Goal: Find specific page/section: Find specific page/section

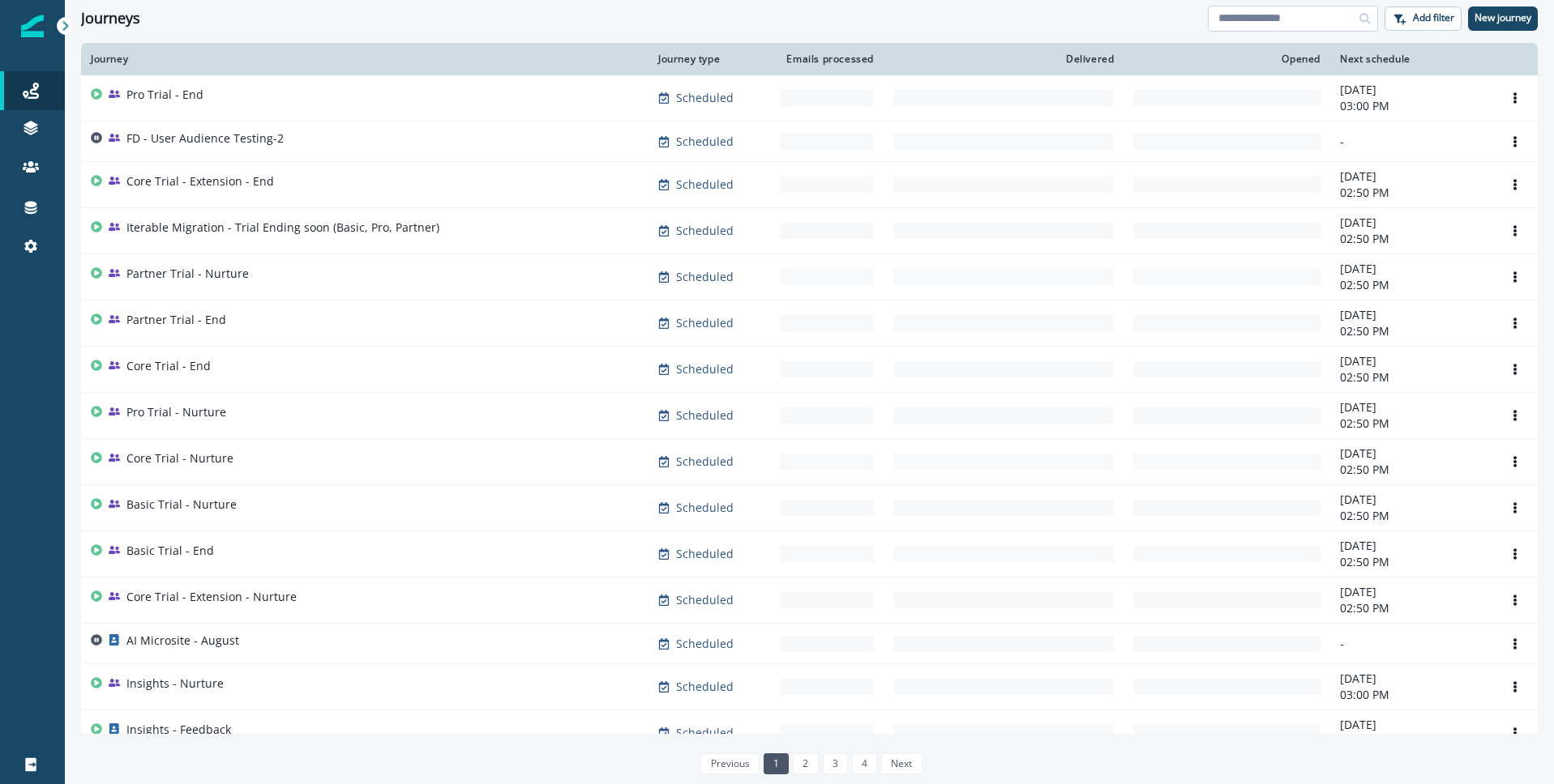
click at [1255, 14] on input at bounding box center [1293, 18] width 170 height 26
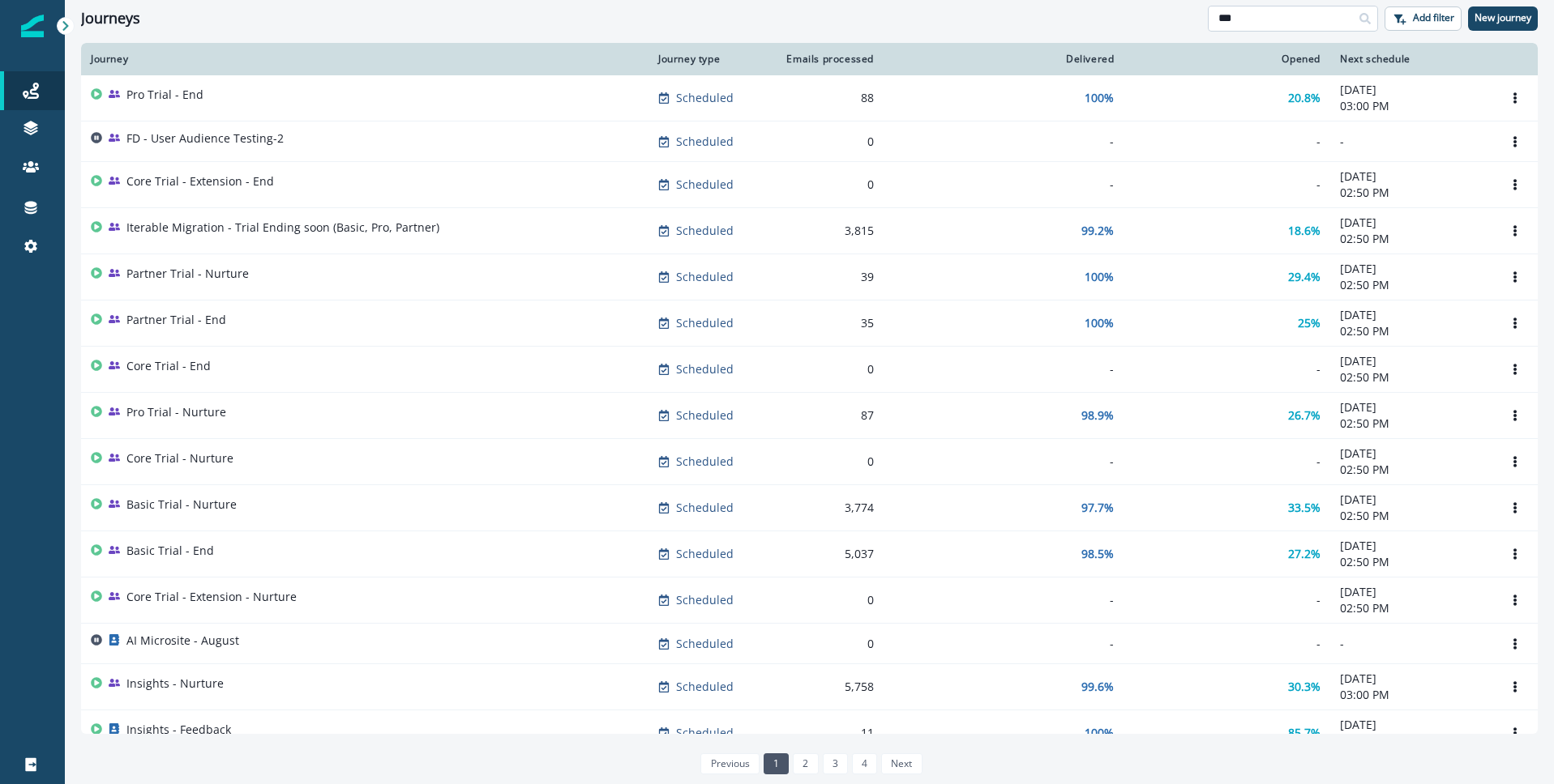
type input "***"
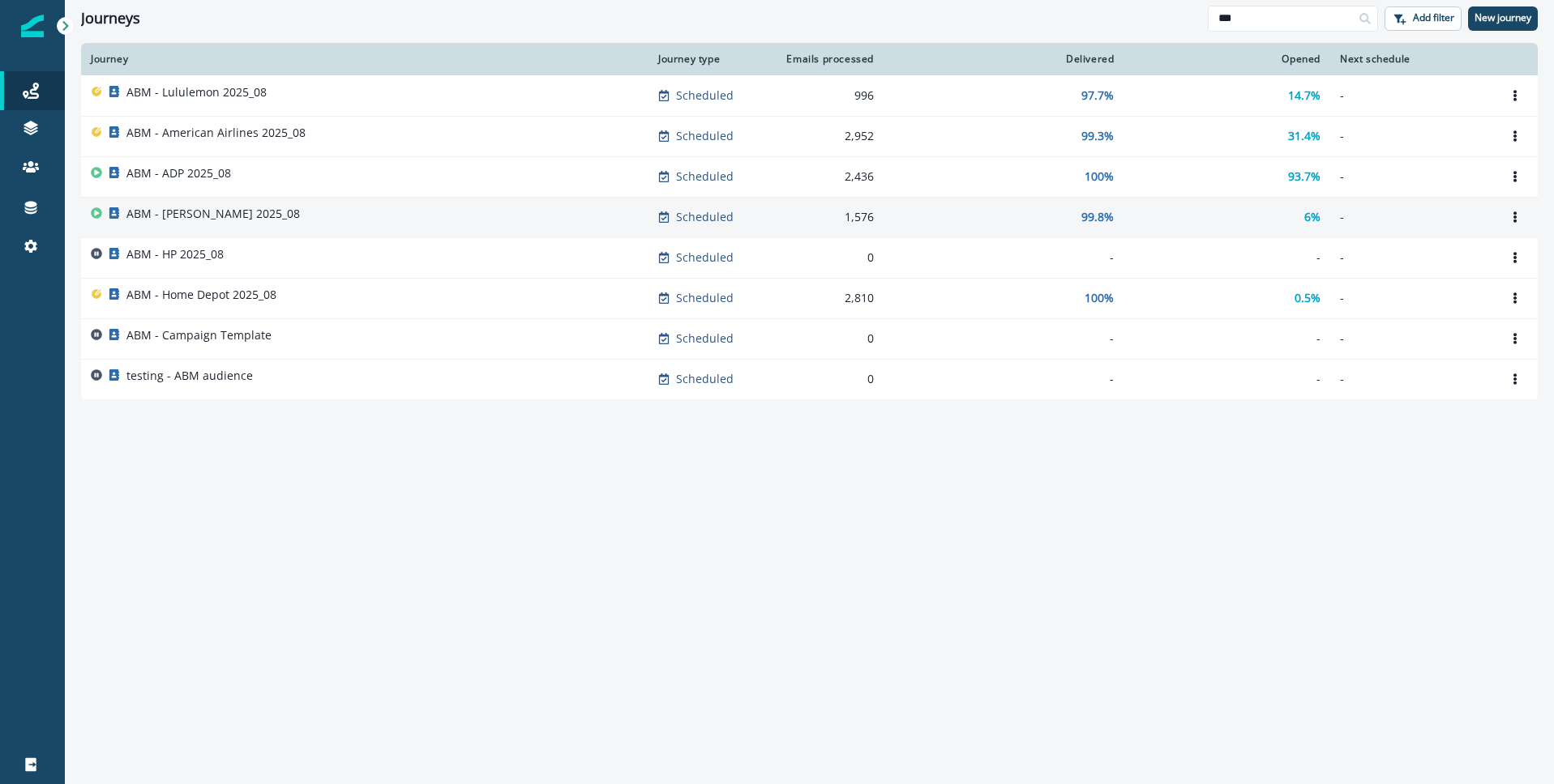
click at [158, 219] on p "ABM - [PERSON_NAME] 2025_08" at bounding box center [213, 214] width 173 height 17
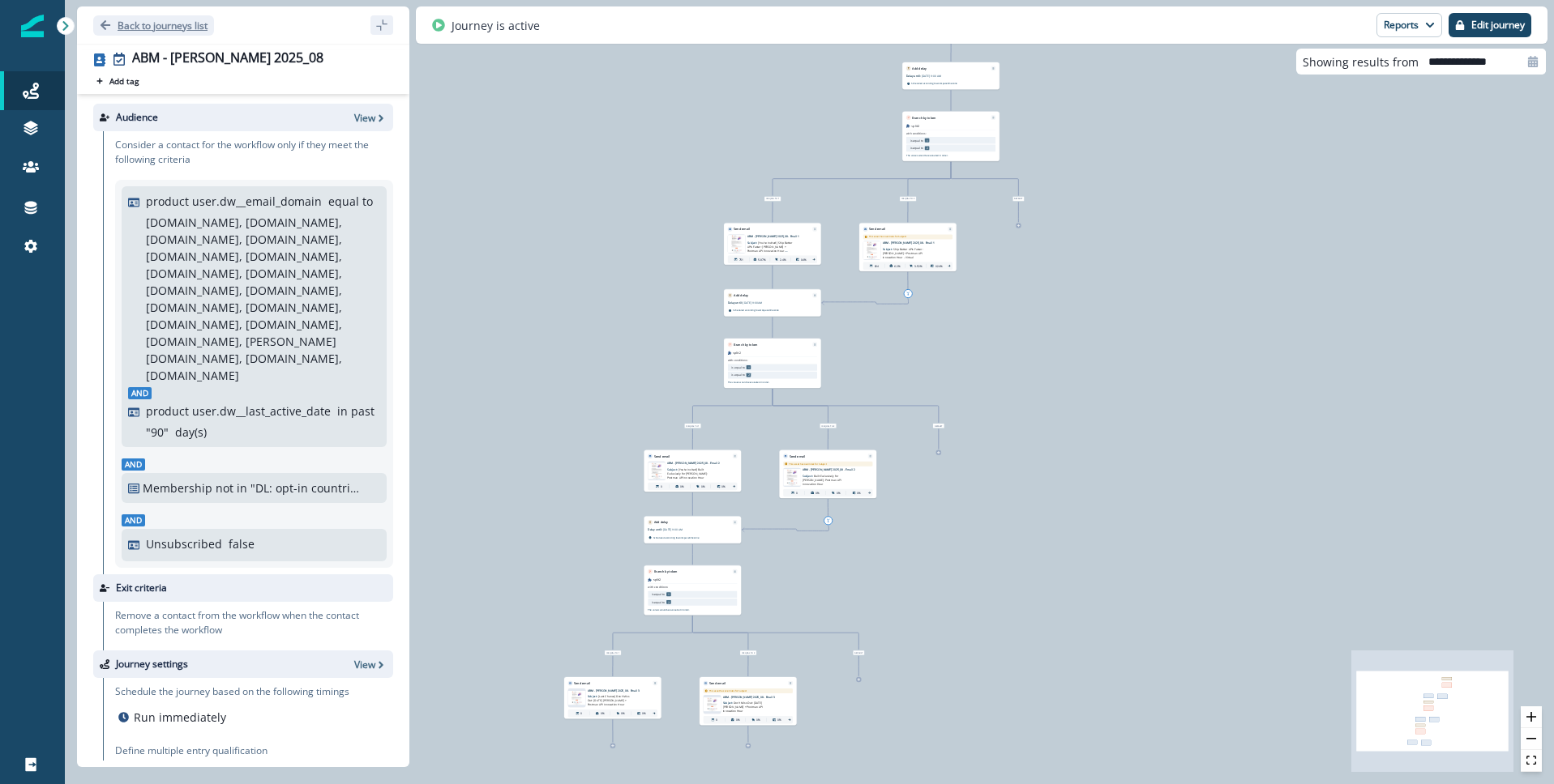
click at [105, 22] on icon "Go back" at bounding box center [105, 25] width 10 height 10
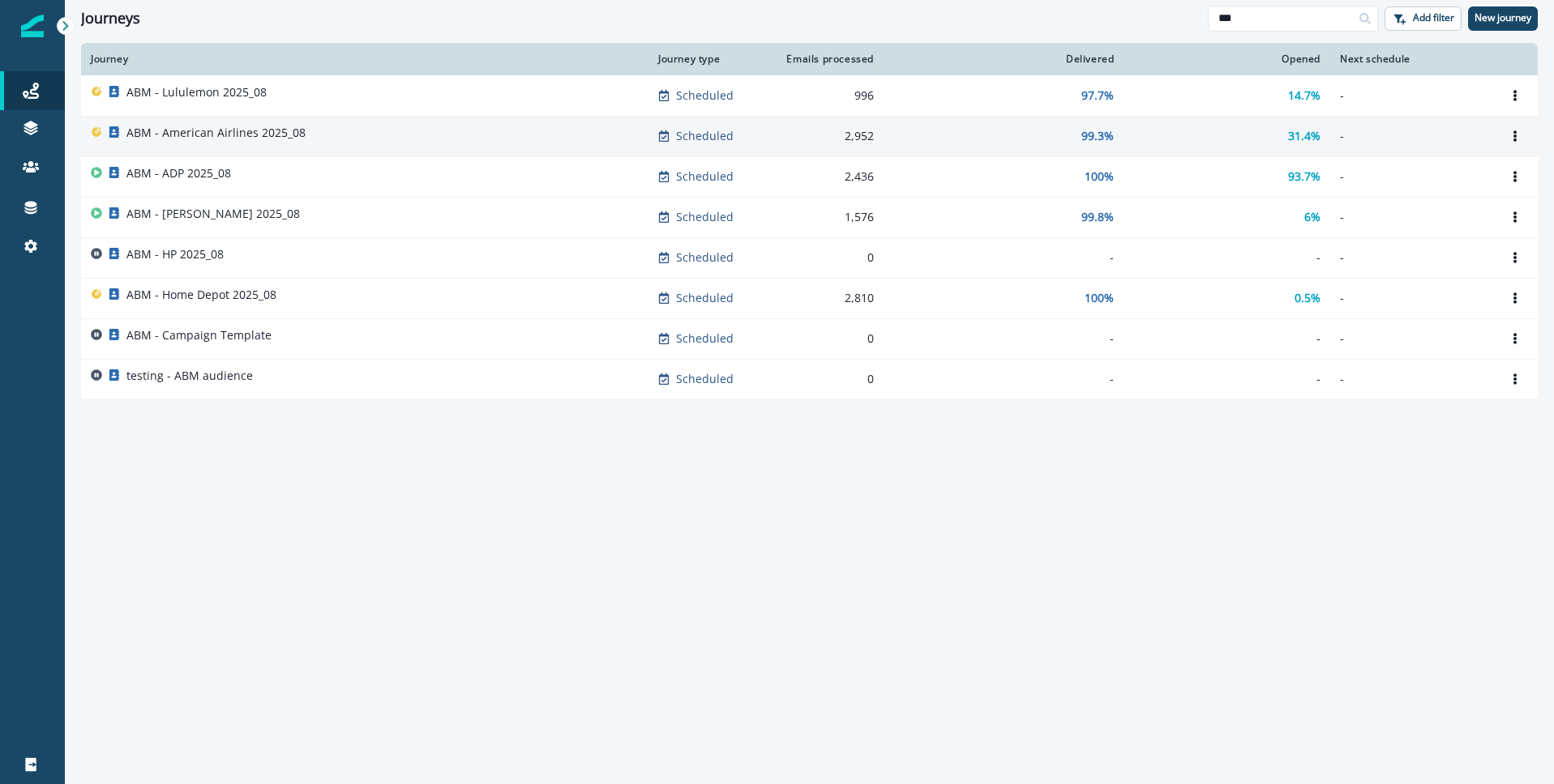
click at [209, 134] on p "ABM - American Airlines 2025_08" at bounding box center [216, 133] width 179 height 17
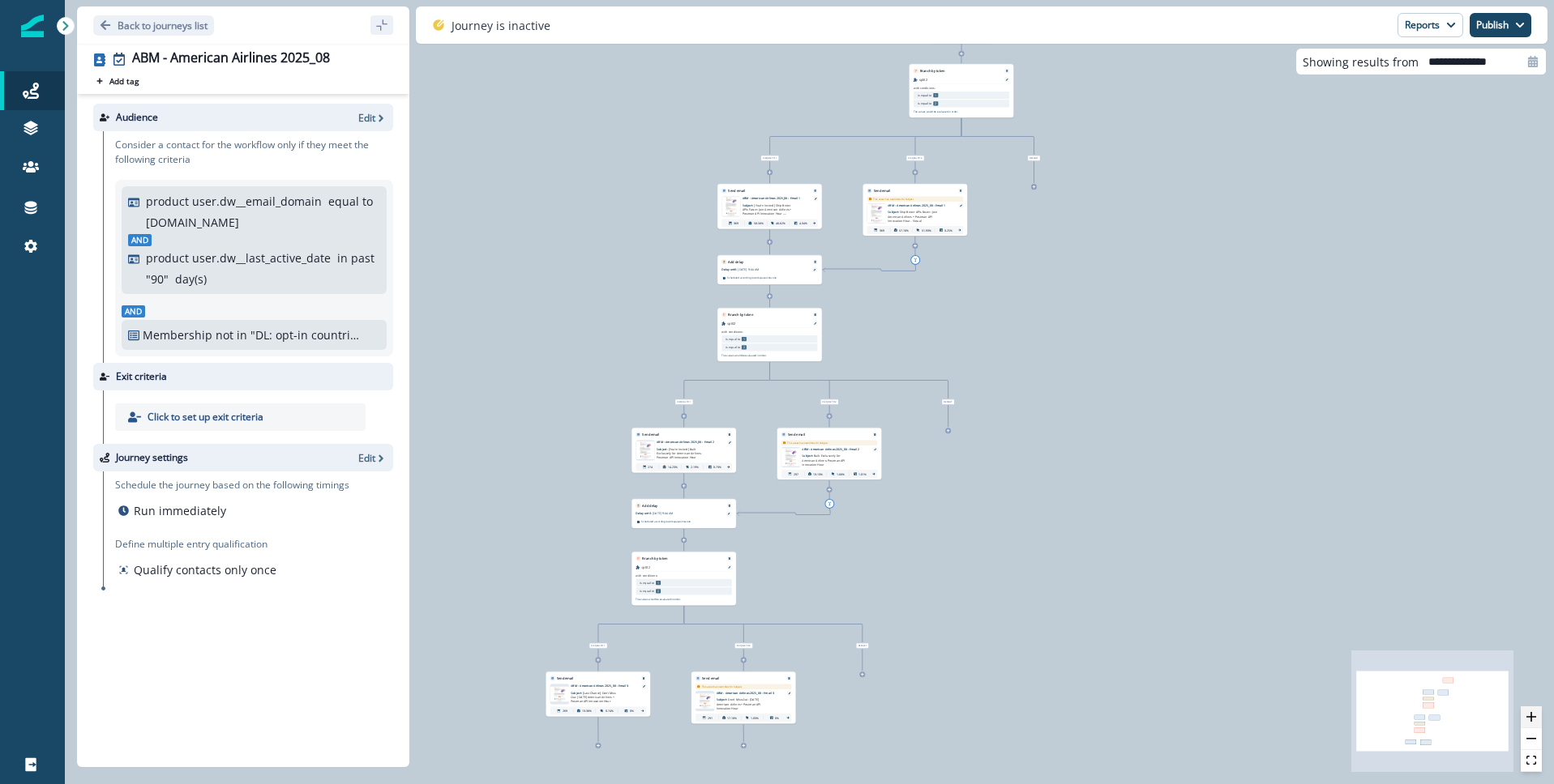
click at [1533, 715] on icon "zoom in" at bounding box center [1532, 717] width 10 height 10
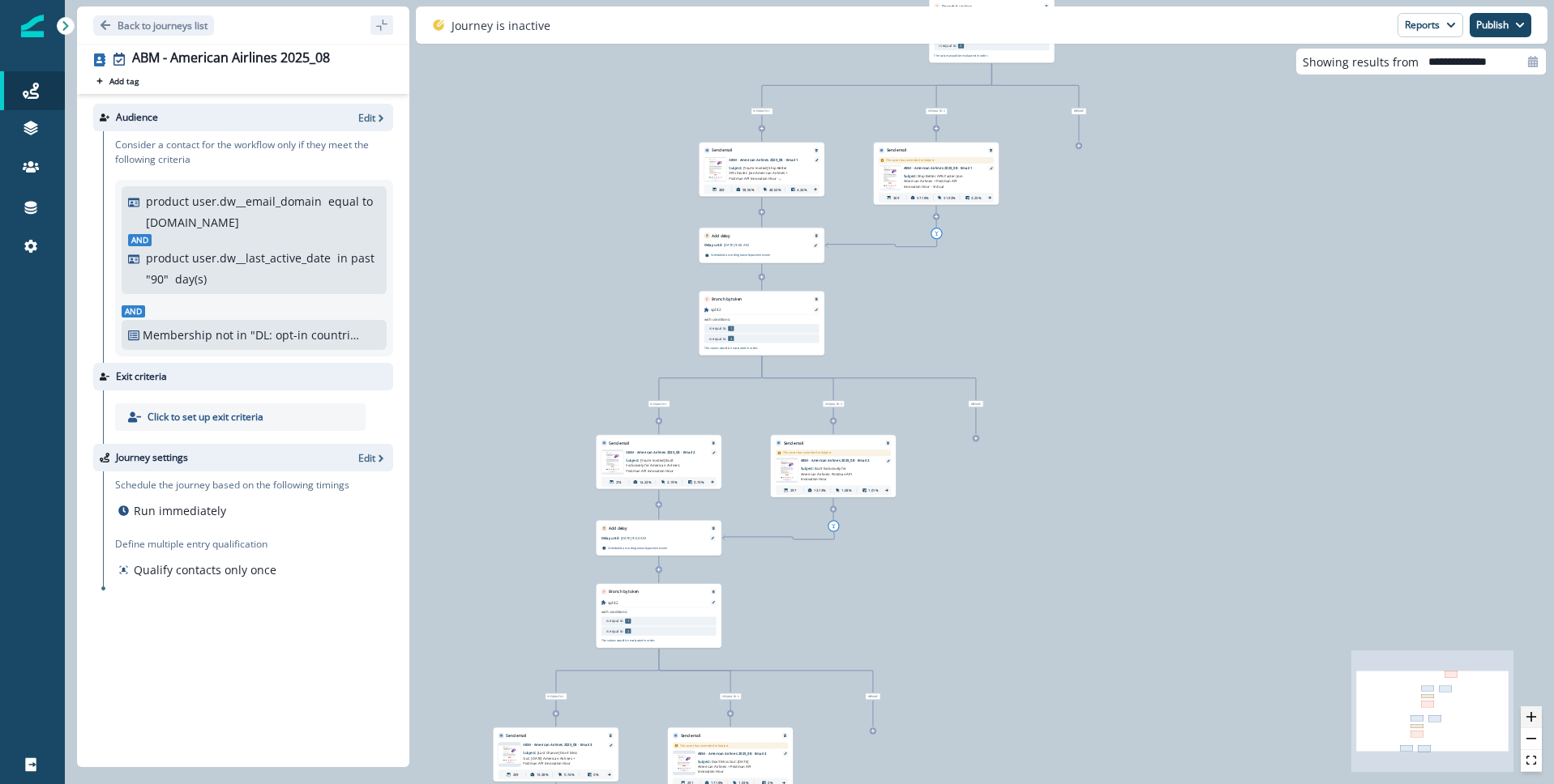
click at [1533, 715] on icon "zoom in" at bounding box center [1532, 717] width 10 height 10
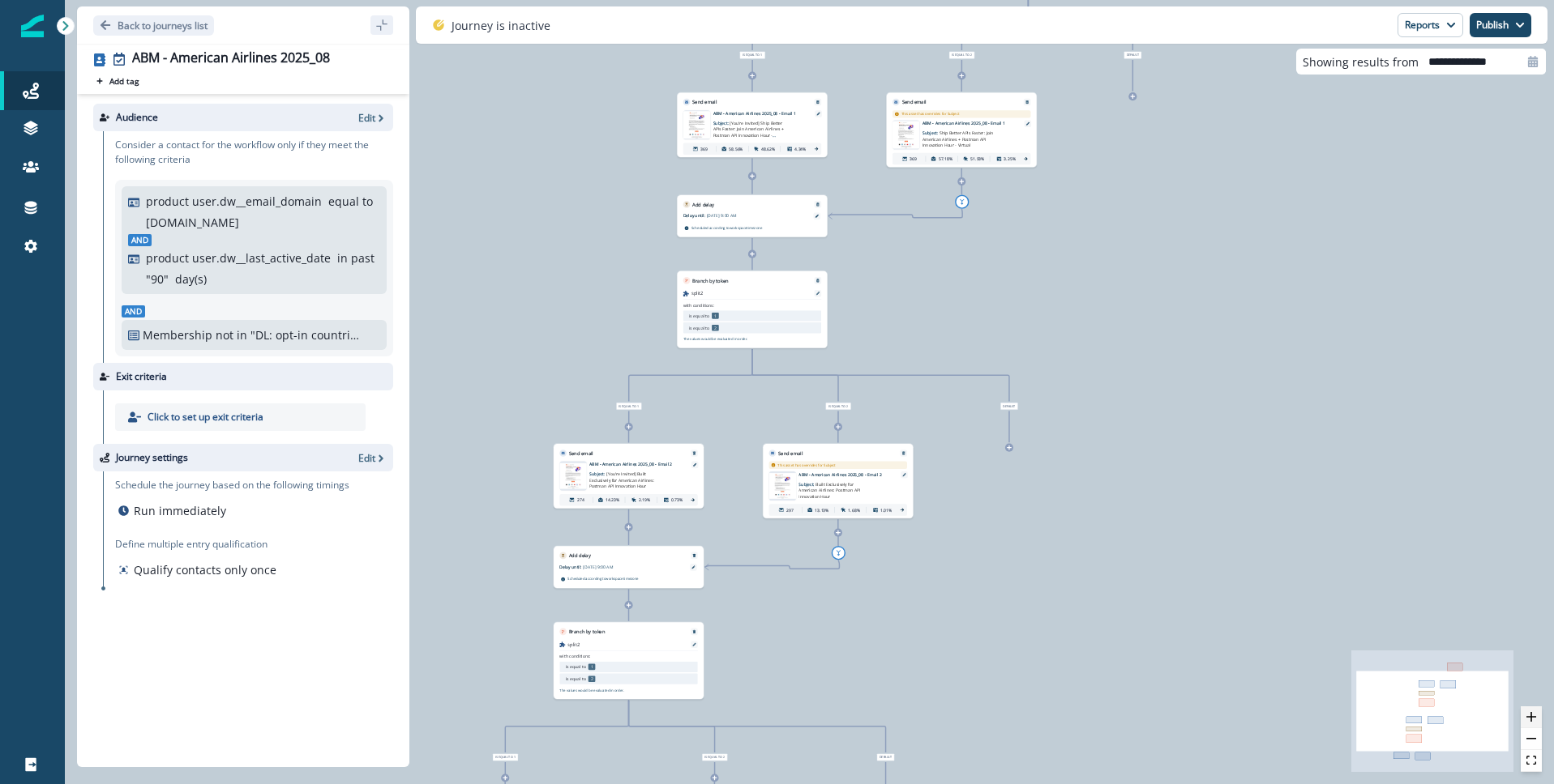
click at [1533, 716] on icon "zoom in" at bounding box center [1532, 717] width 10 height 10
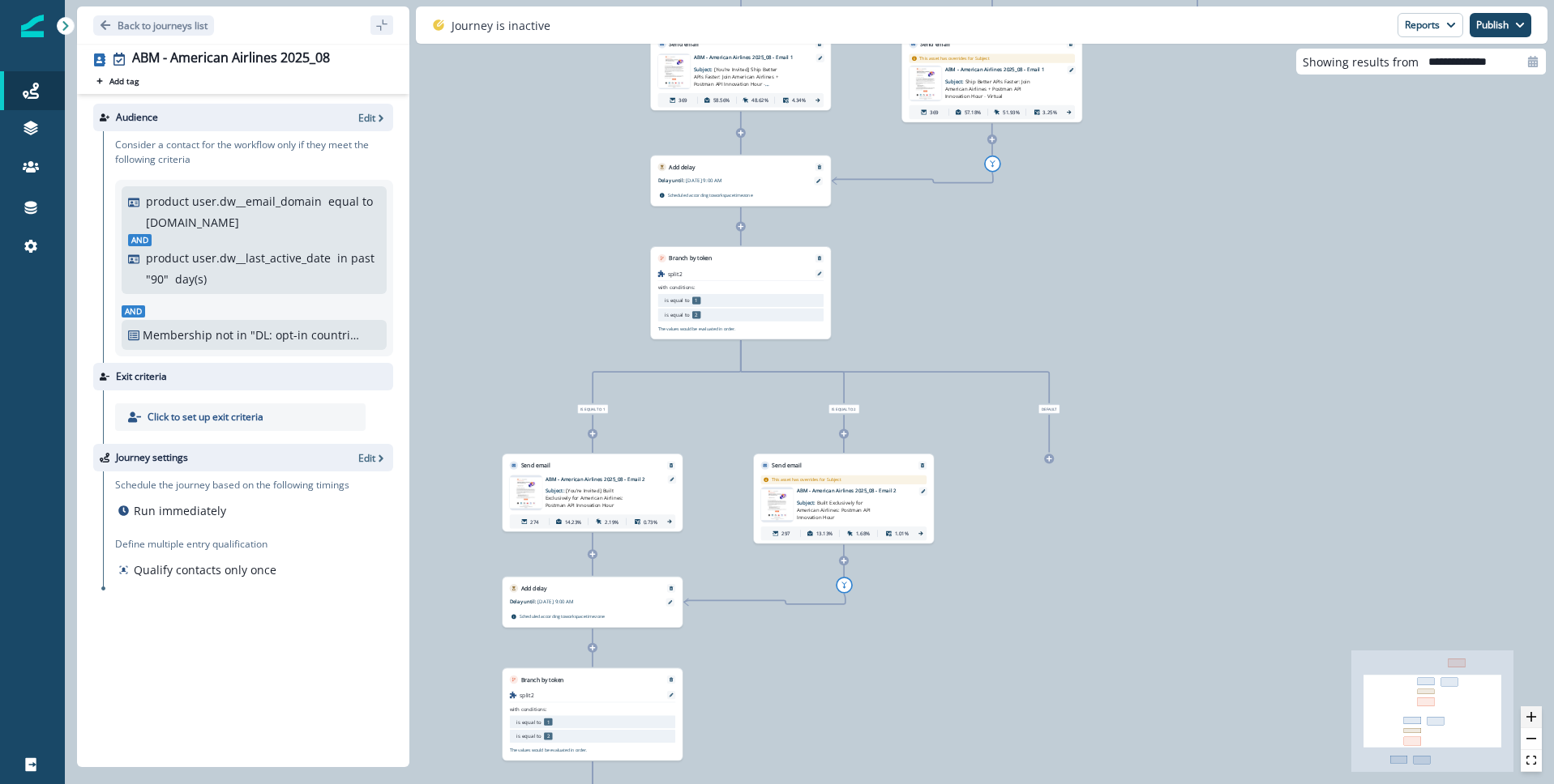
click at [1533, 716] on icon "zoom in" at bounding box center [1532, 717] width 10 height 10
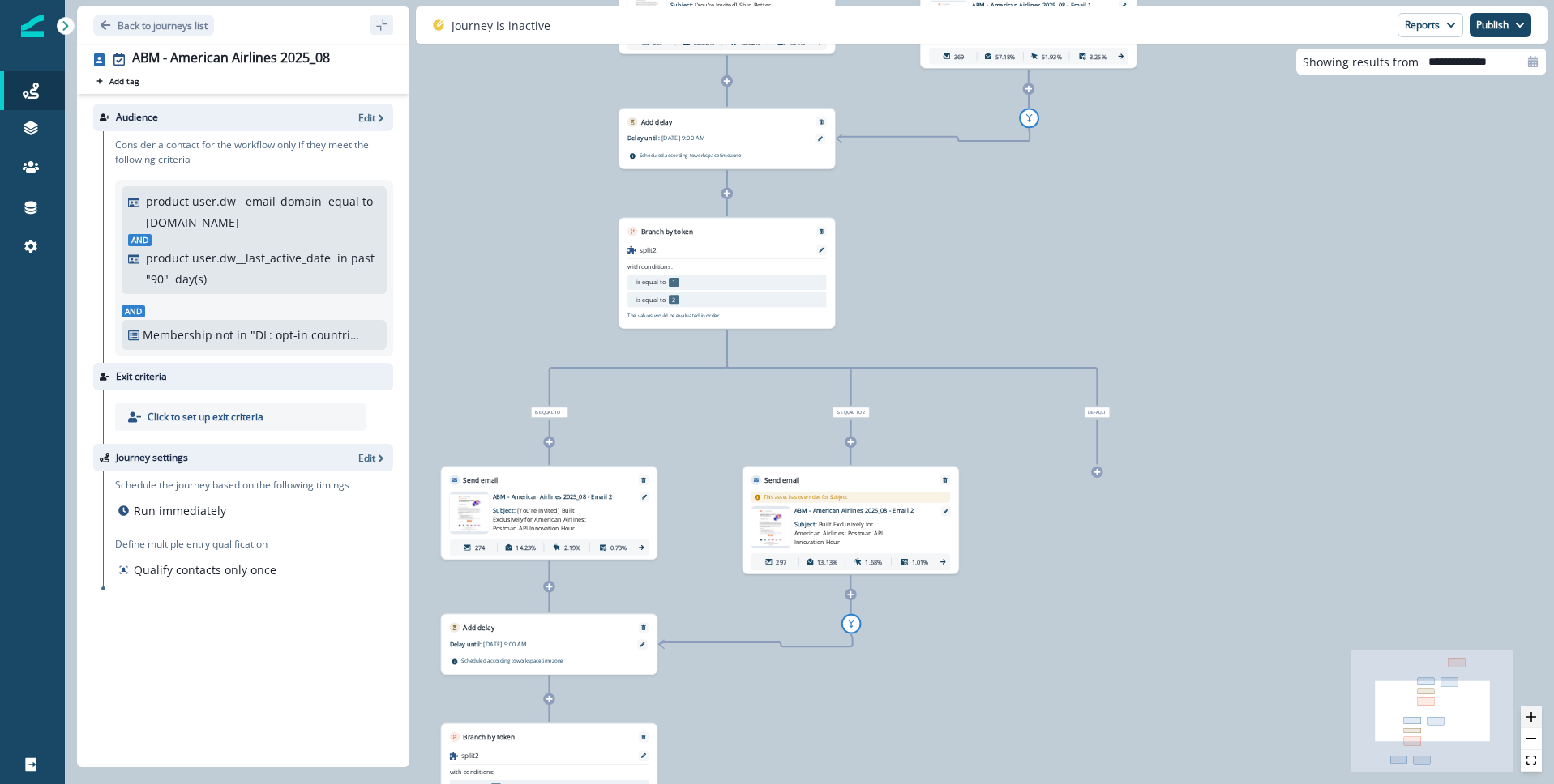
click at [1533, 716] on icon "zoom in" at bounding box center [1532, 717] width 10 height 10
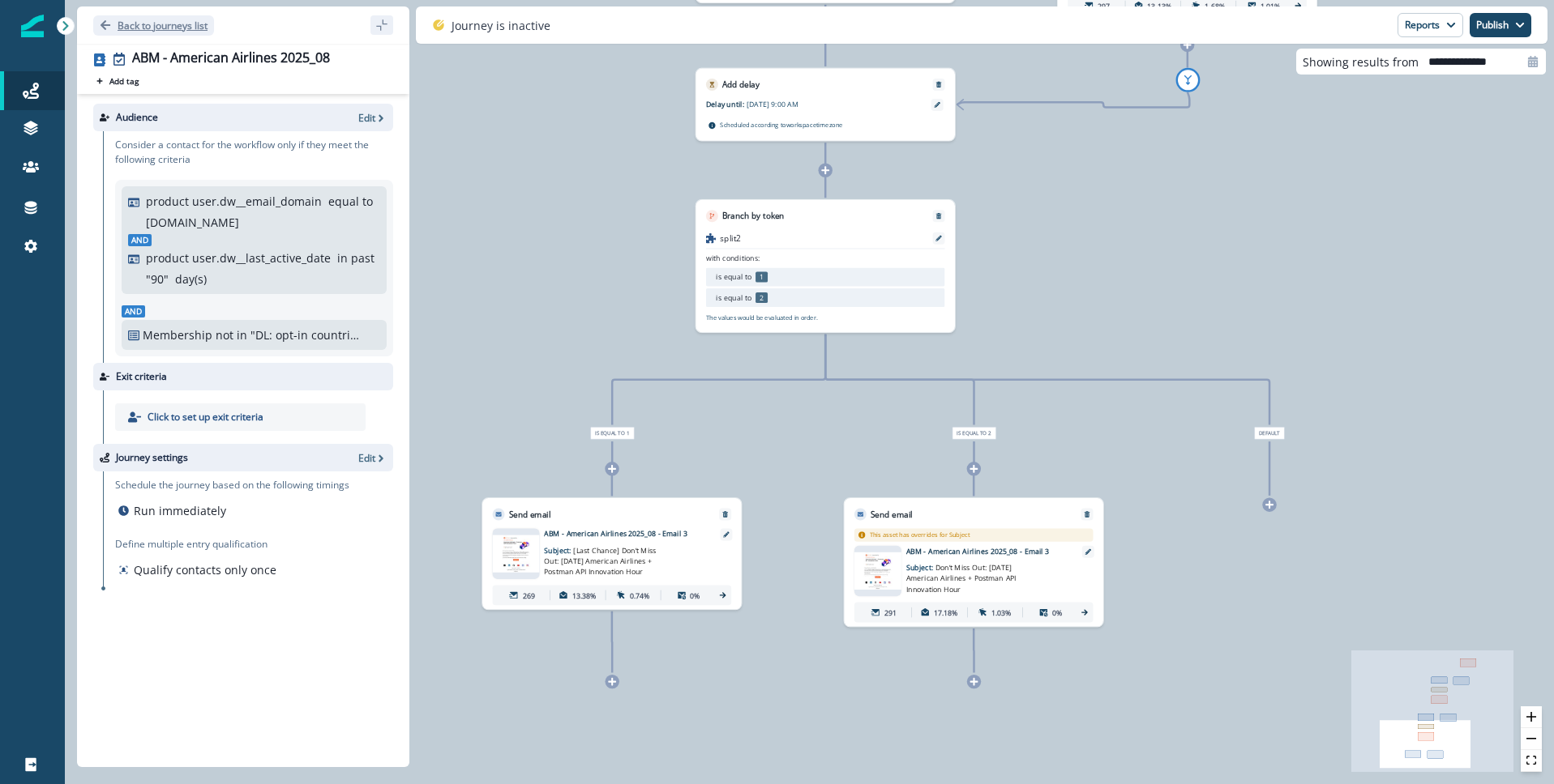
click at [95, 19] on button "Back to journeys list" at bounding box center [153, 26] width 121 height 20
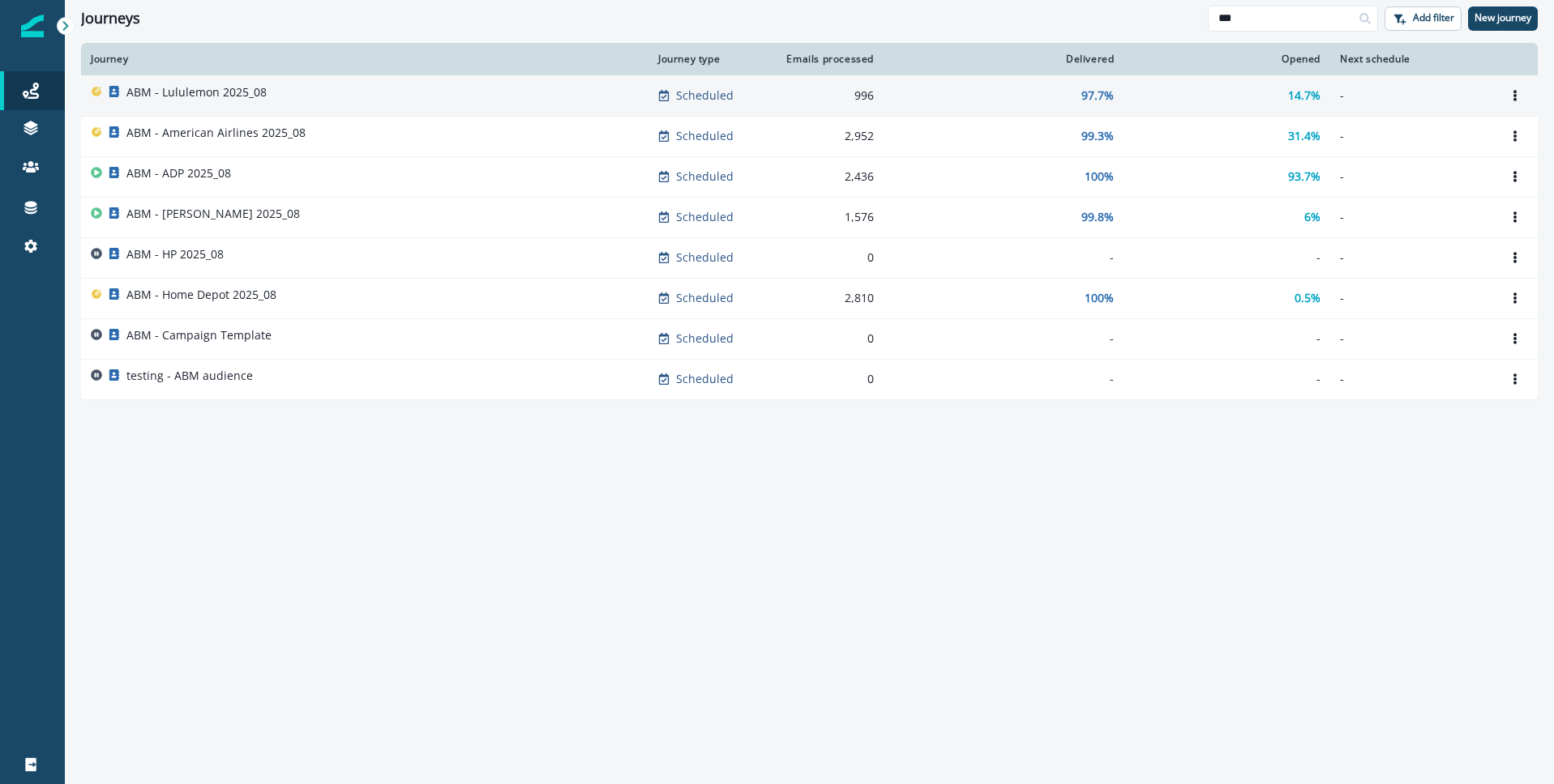
click at [216, 95] on p "ABM - Lululemon 2025_08" at bounding box center [197, 93] width 140 height 17
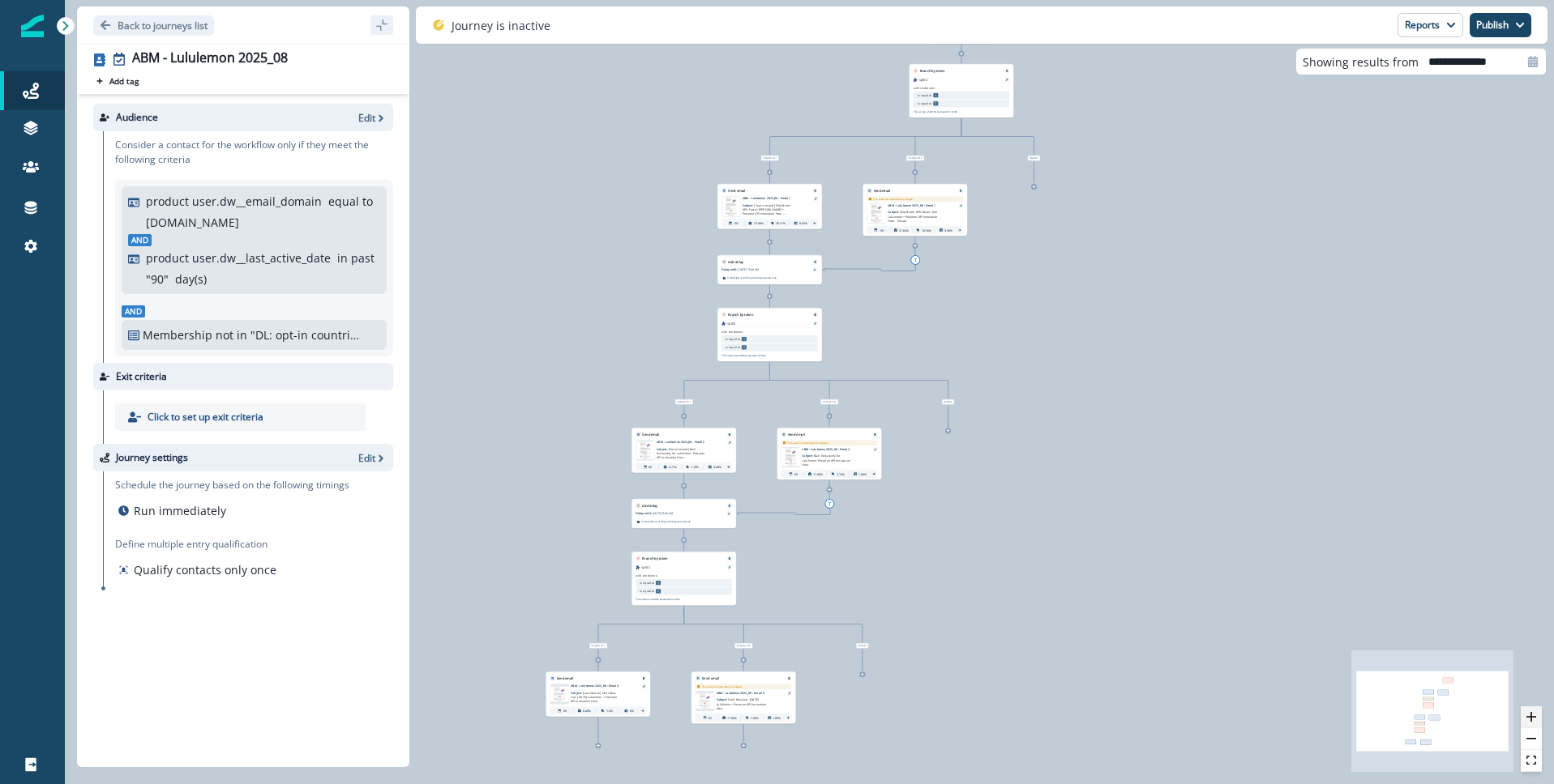
click at [1537, 718] on button "zoom in" at bounding box center [1531, 718] width 21 height 22
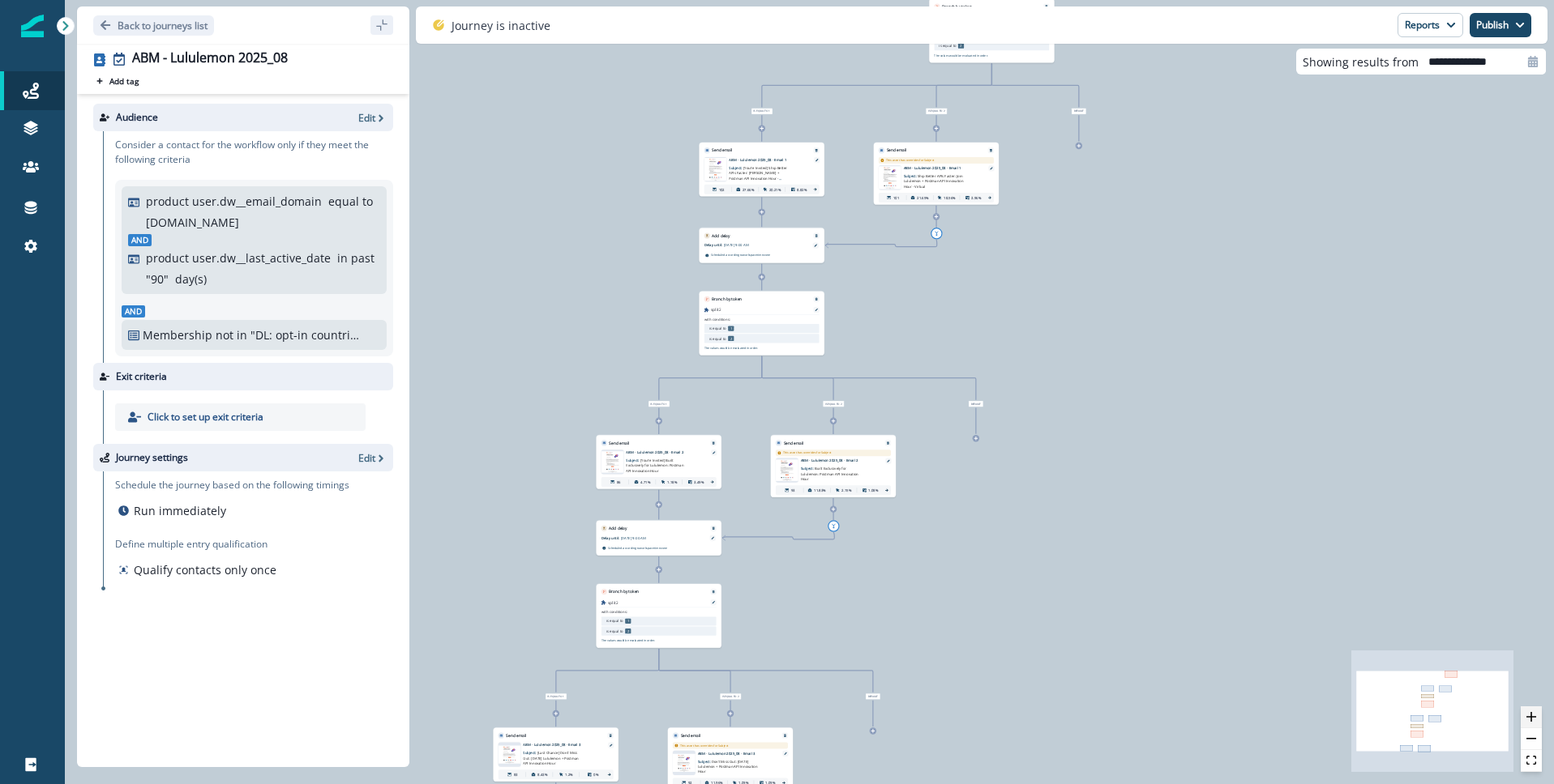
click at [1537, 718] on button "zoom in" at bounding box center [1531, 718] width 21 height 22
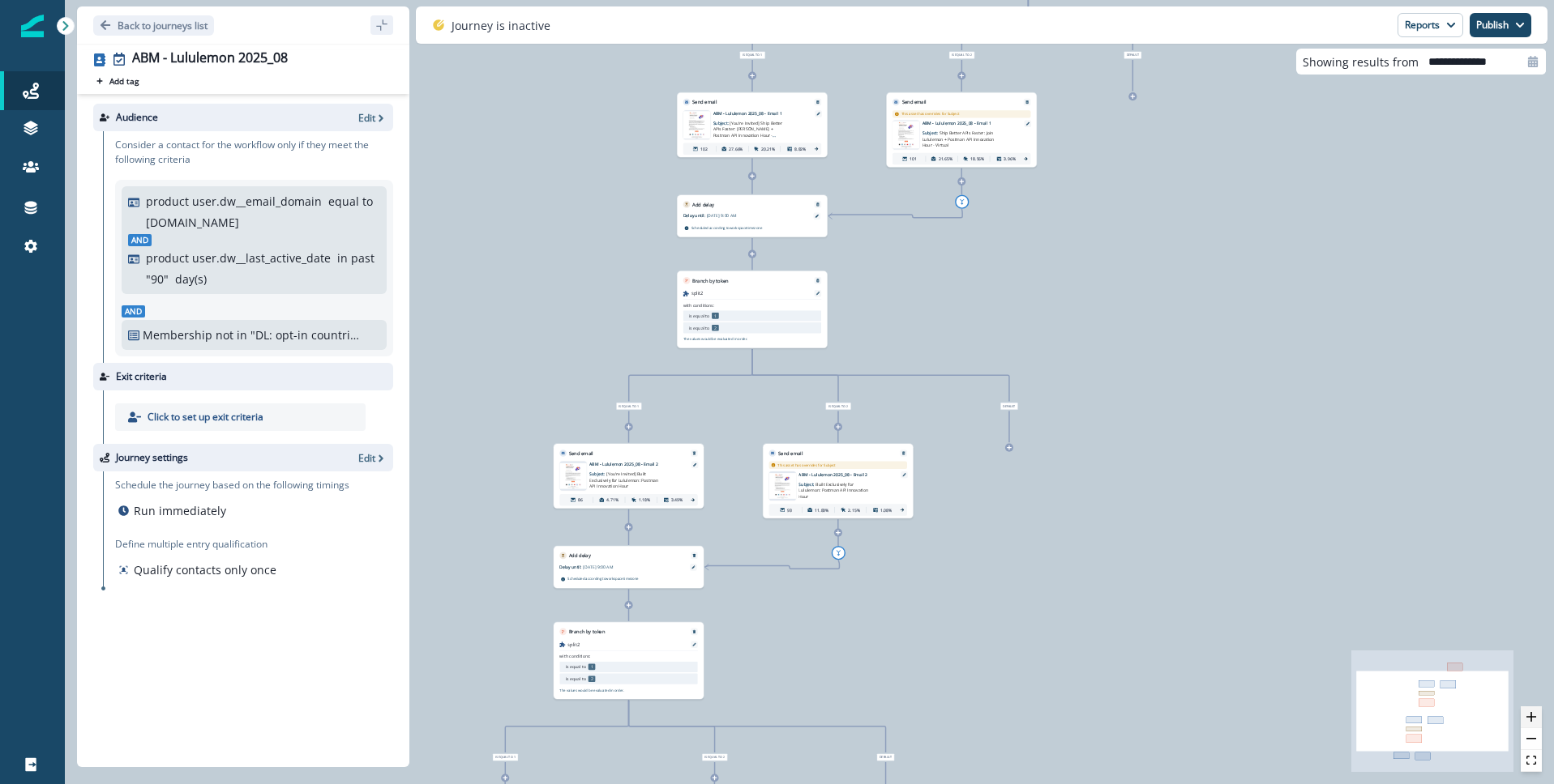
click at [1537, 718] on button "zoom in" at bounding box center [1531, 718] width 21 height 22
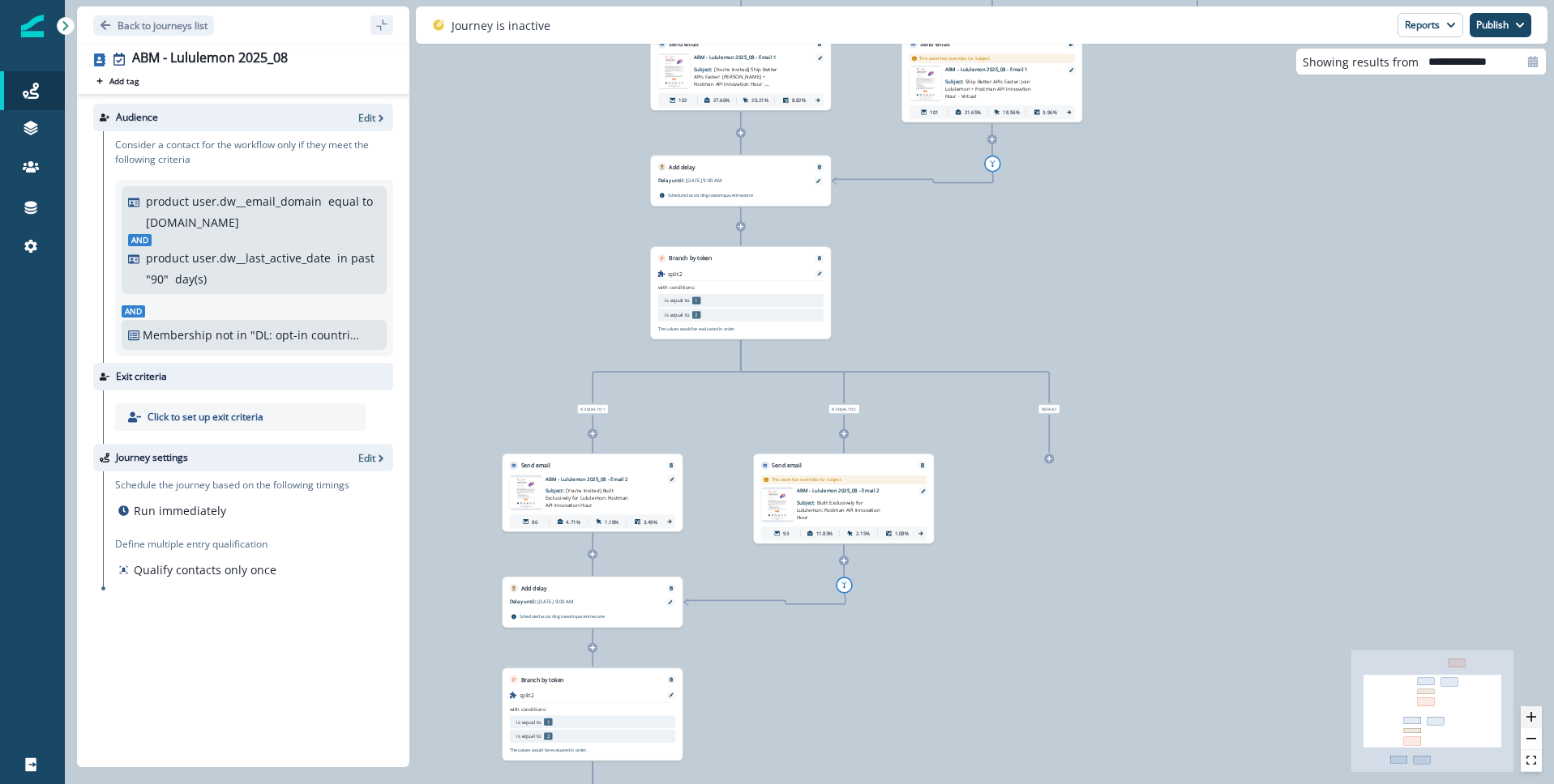
click at [1537, 718] on button "zoom in" at bounding box center [1531, 718] width 21 height 22
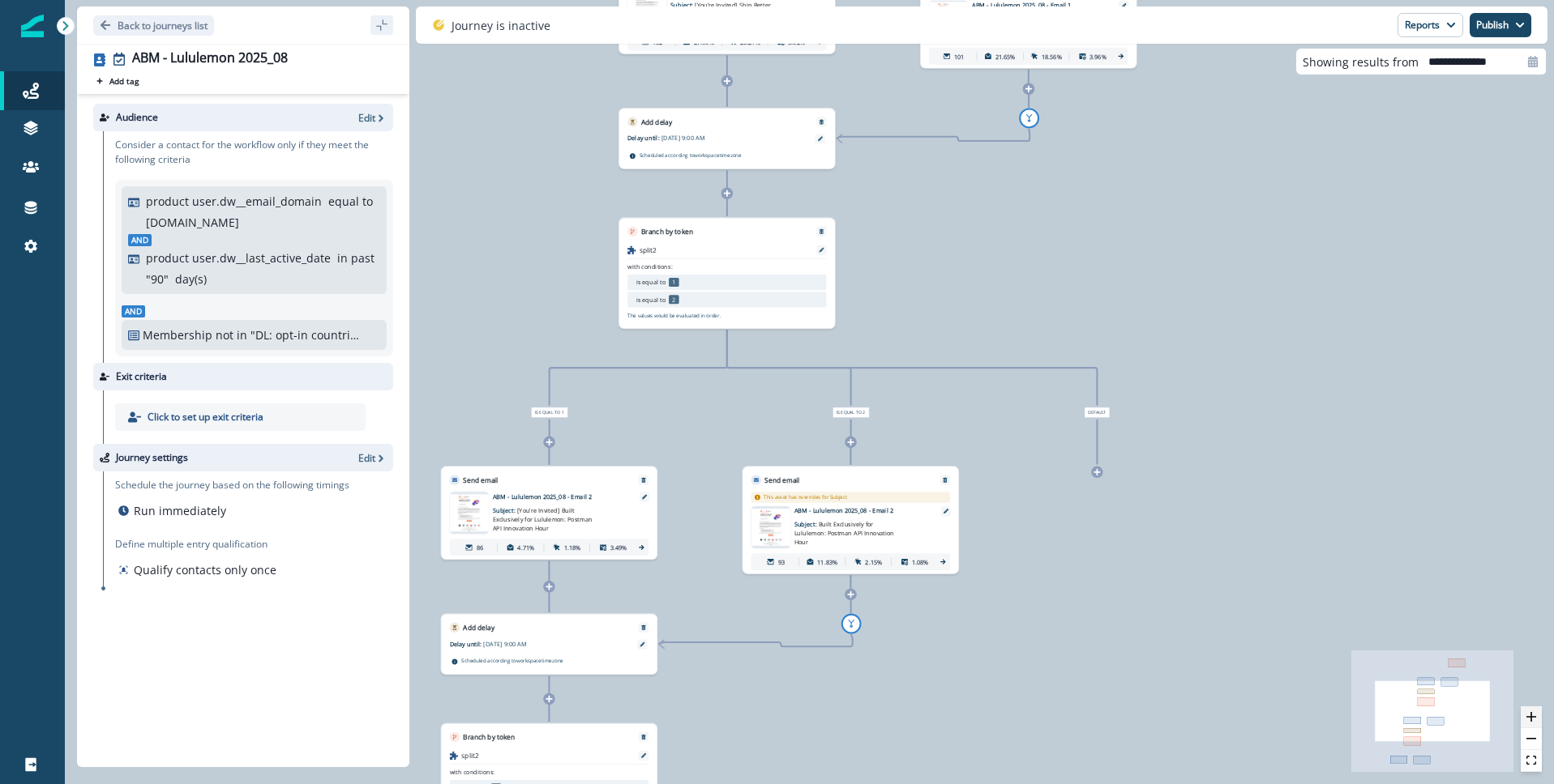
click at [1537, 718] on button "zoom in" at bounding box center [1531, 718] width 21 height 22
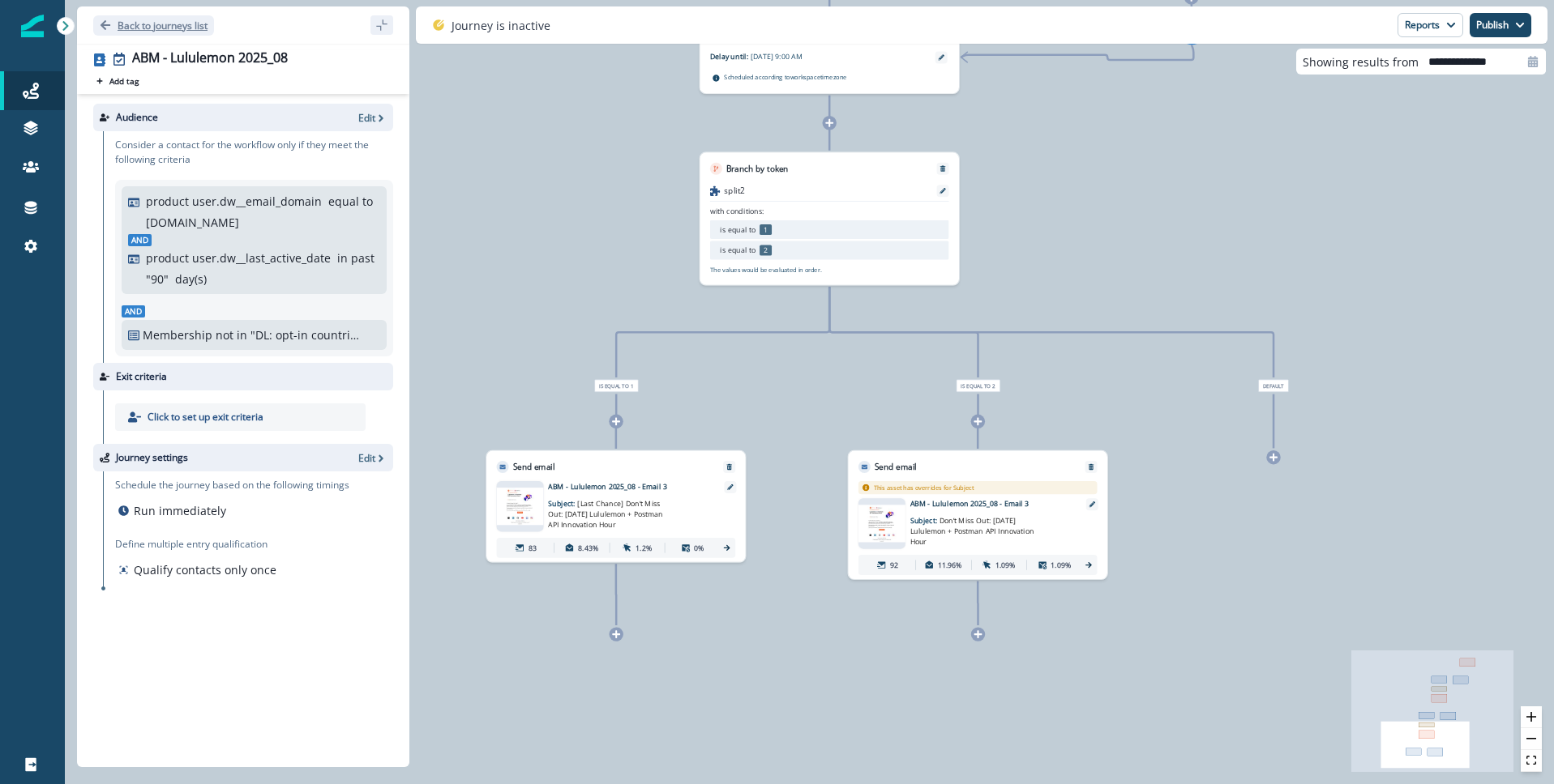
click at [104, 24] on icon "Go back" at bounding box center [105, 25] width 10 height 10
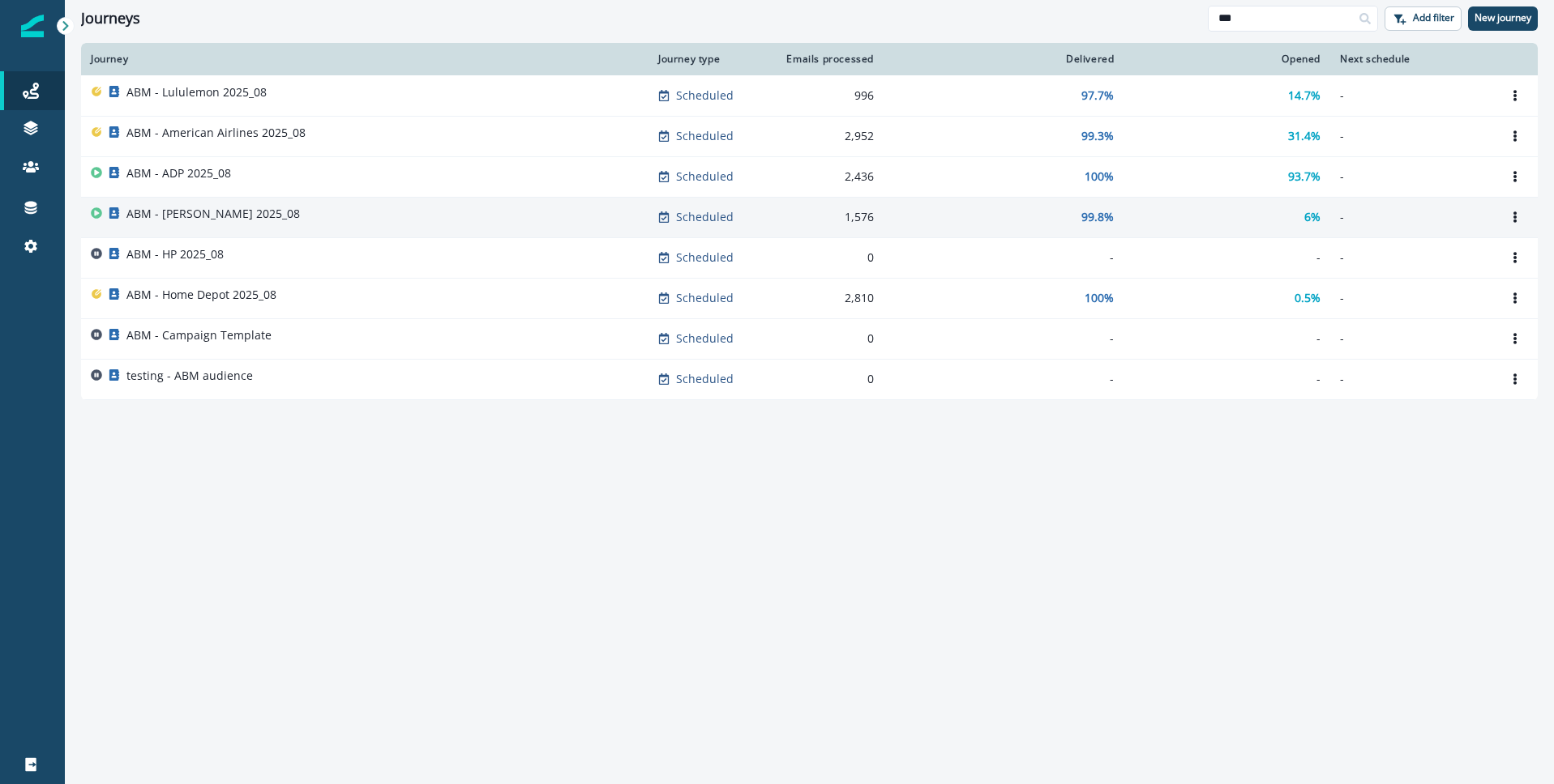
click at [185, 214] on p "ABM - [PERSON_NAME] 2025_08" at bounding box center [213, 214] width 173 height 17
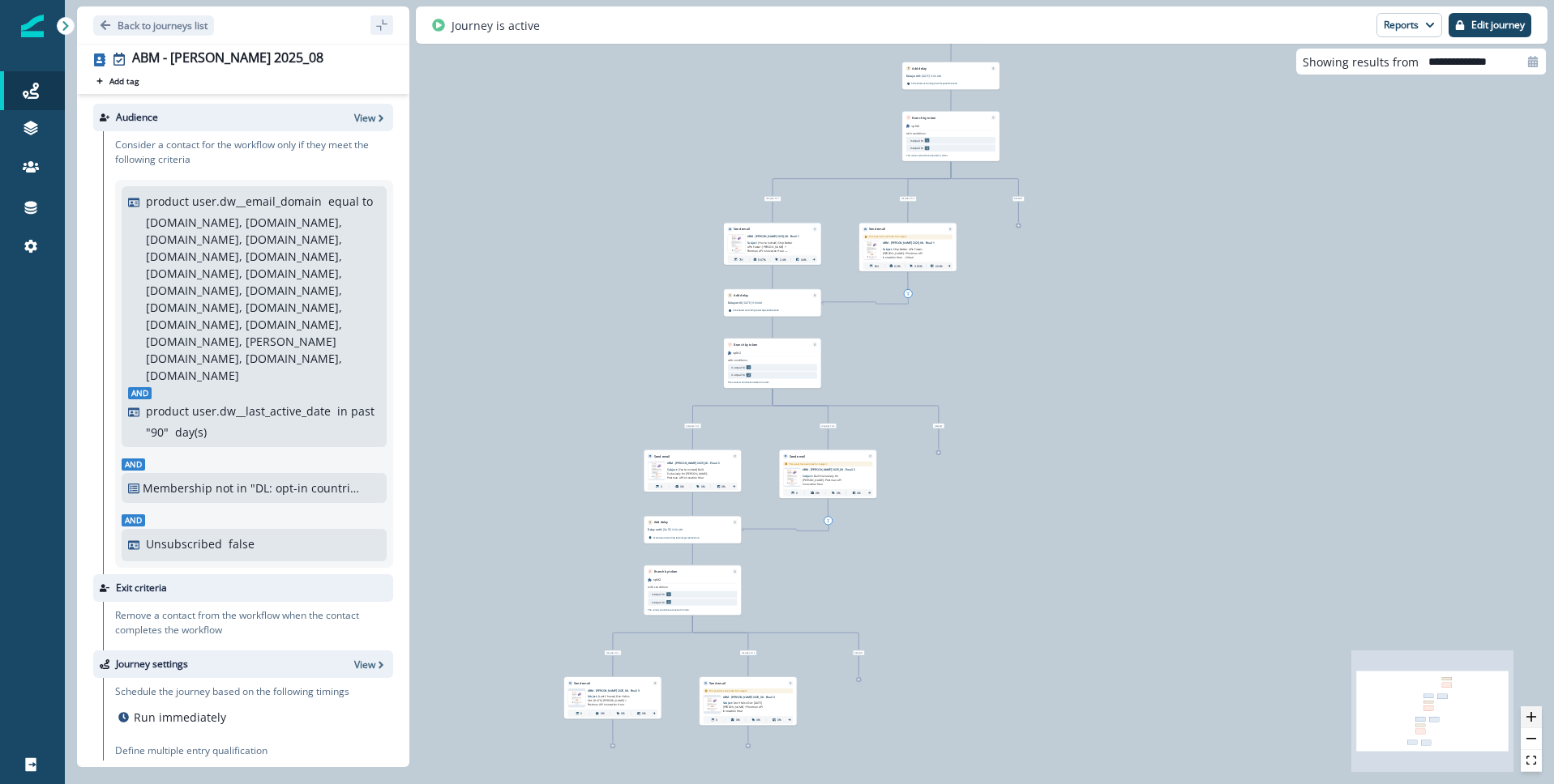
click at [1534, 714] on icon "zoom in" at bounding box center [1532, 717] width 10 height 10
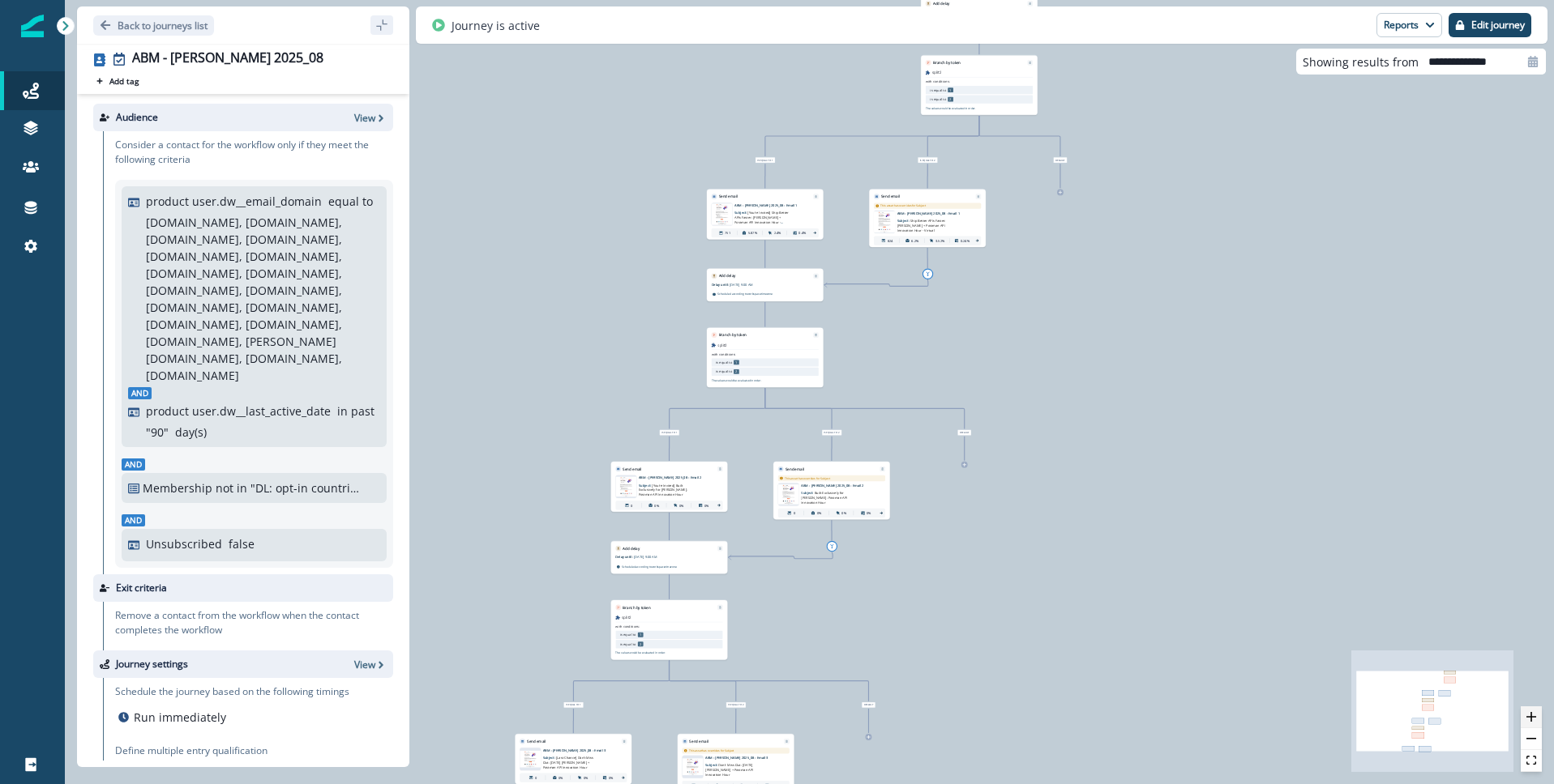
click at [1534, 714] on icon "zoom in" at bounding box center [1532, 717] width 10 height 10
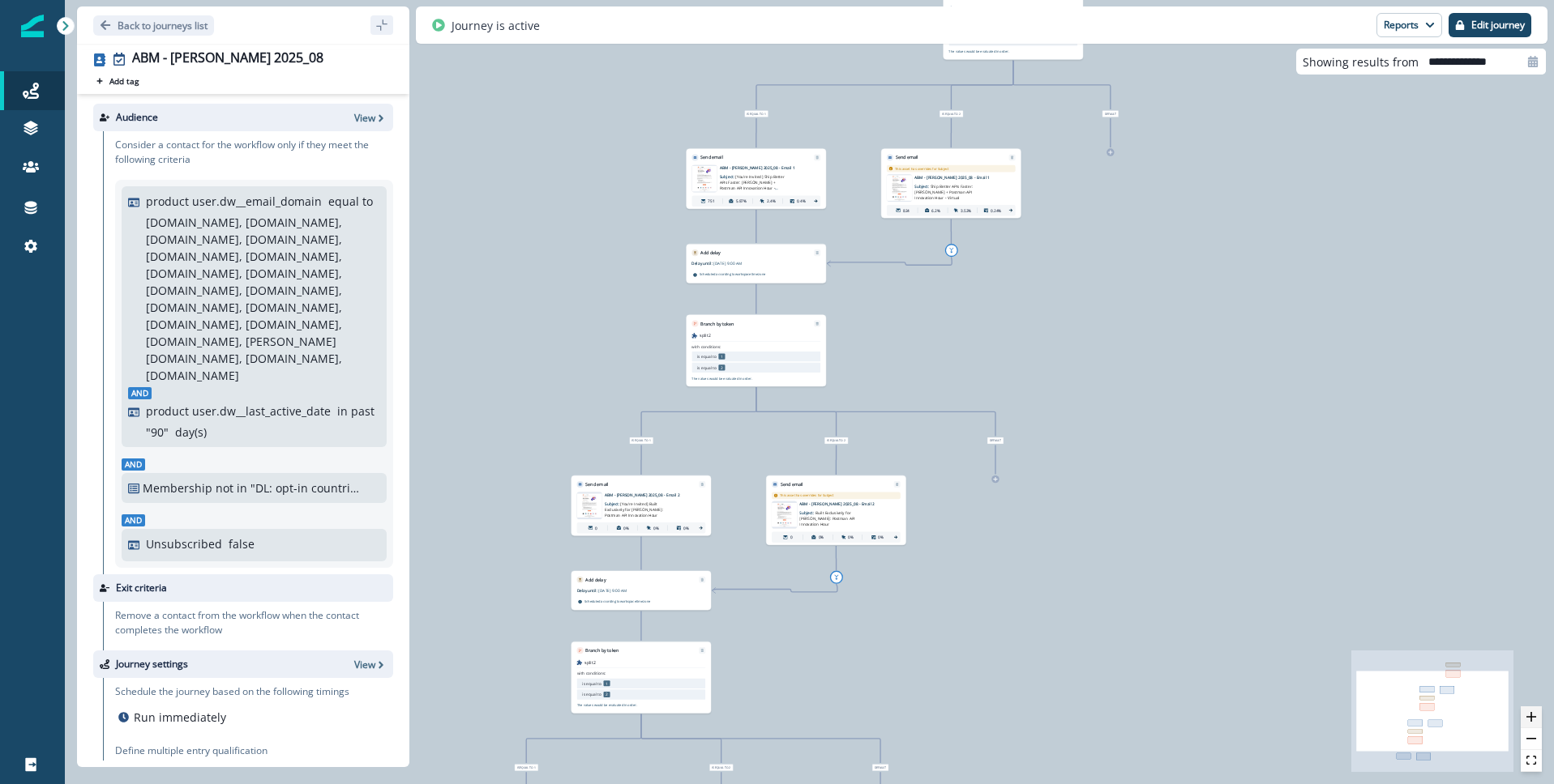
click at [1534, 714] on icon "zoom in" at bounding box center [1532, 717] width 10 height 10
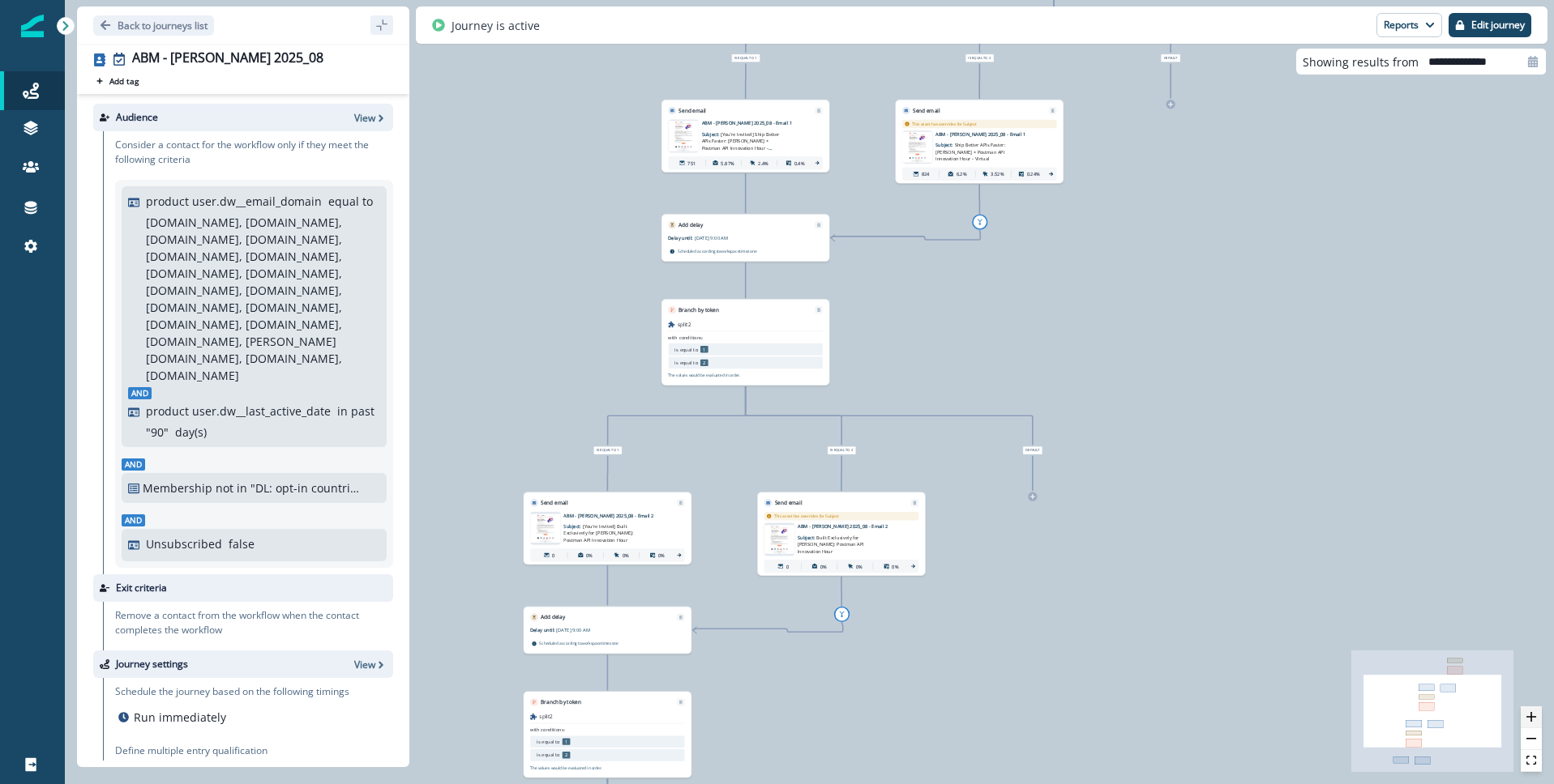
click at [1534, 714] on icon "zoom in" at bounding box center [1532, 717] width 10 height 10
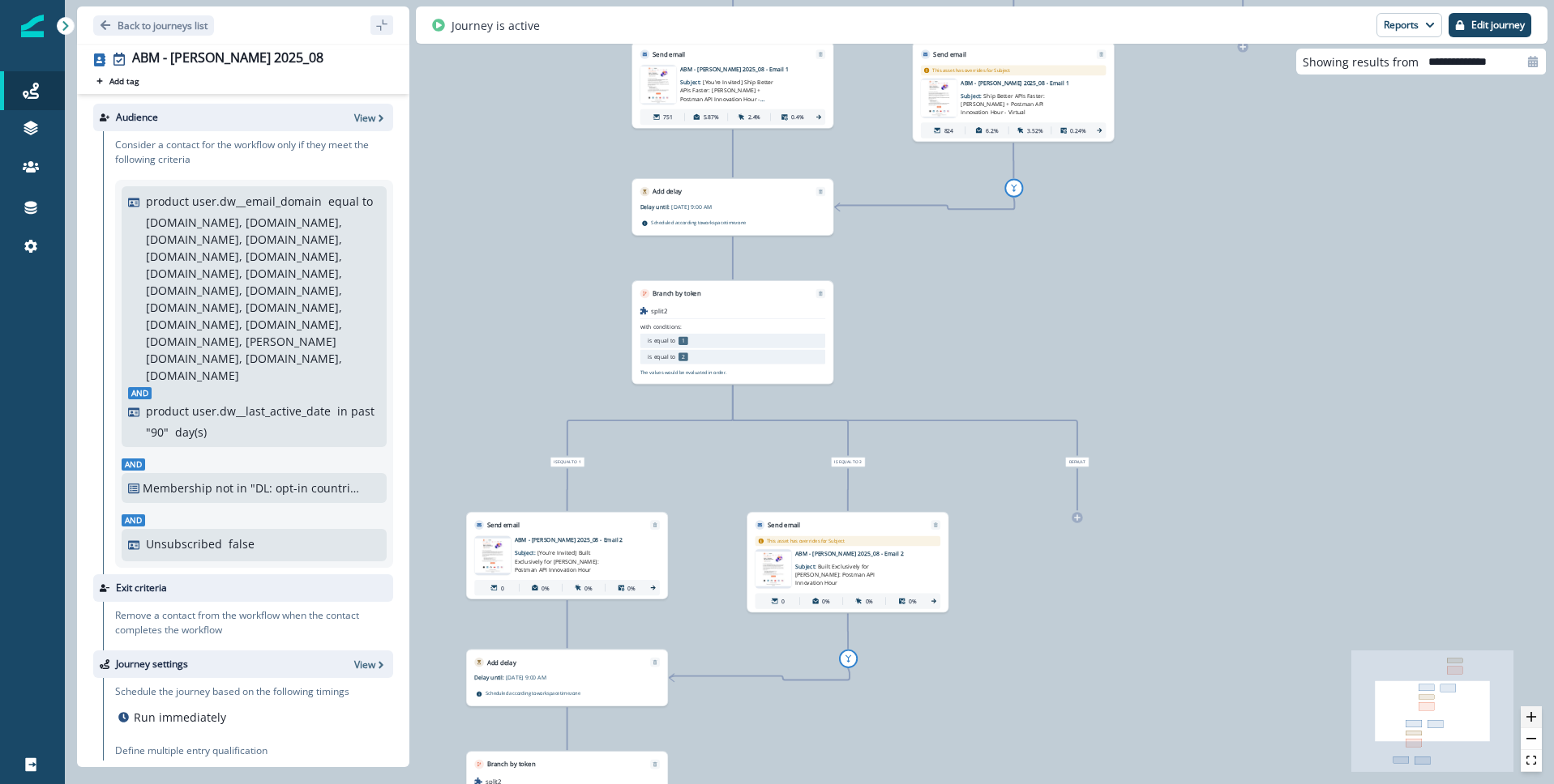
click at [1534, 714] on icon "zoom in" at bounding box center [1532, 717] width 10 height 10
